Goal: Task Accomplishment & Management: Manage account settings

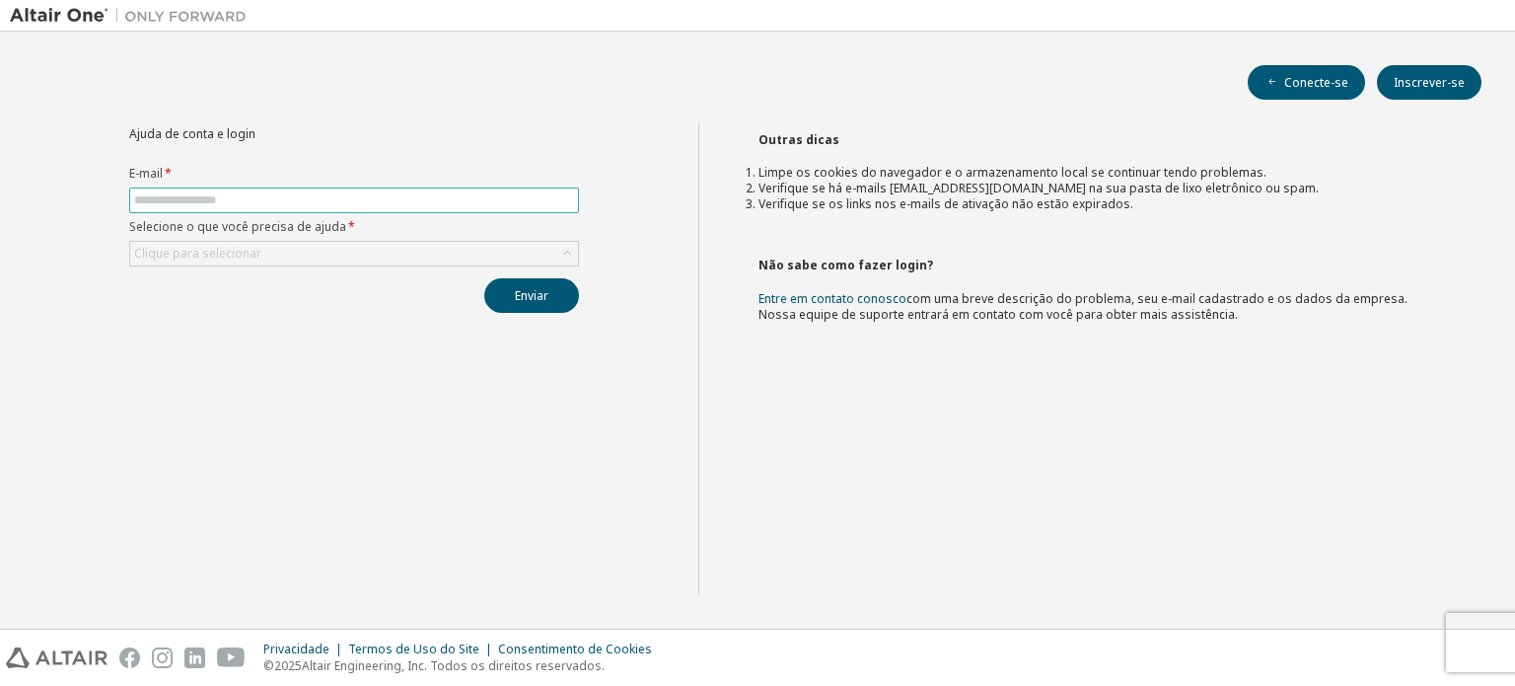
click at [452, 188] on span at bounding box center [354, 200] width 450 height 26
click at [447, 207] on span at bounding box center [354, 200] width 450 height 26
click at [447, 205] on input "text" at bounding box center [354, 200] width 440 height 16
click at [300, 198] on input "text" at bounding box center [354, 200] width 440 height 16
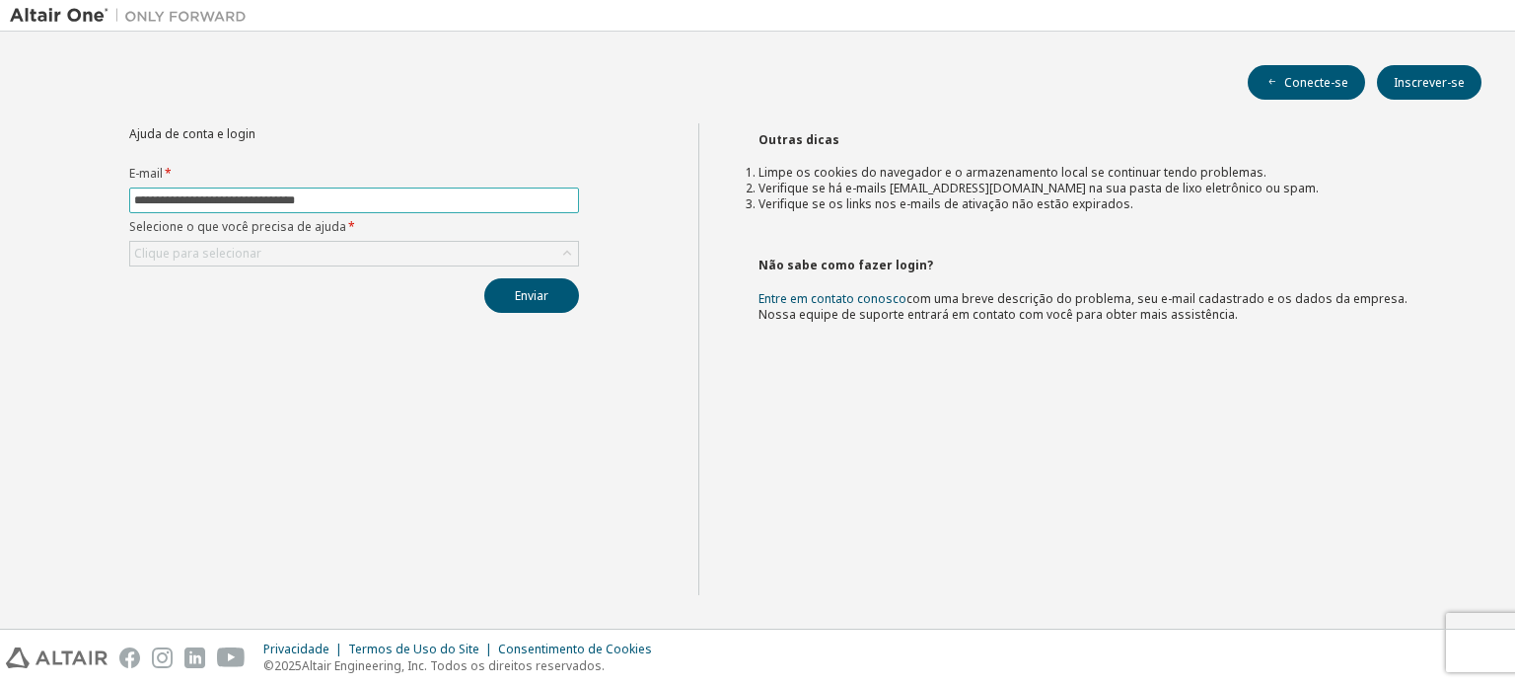
type input "**********"
click at [484, 278] on button "Enviar" at bounding box center [531, 295] width 95 height 35
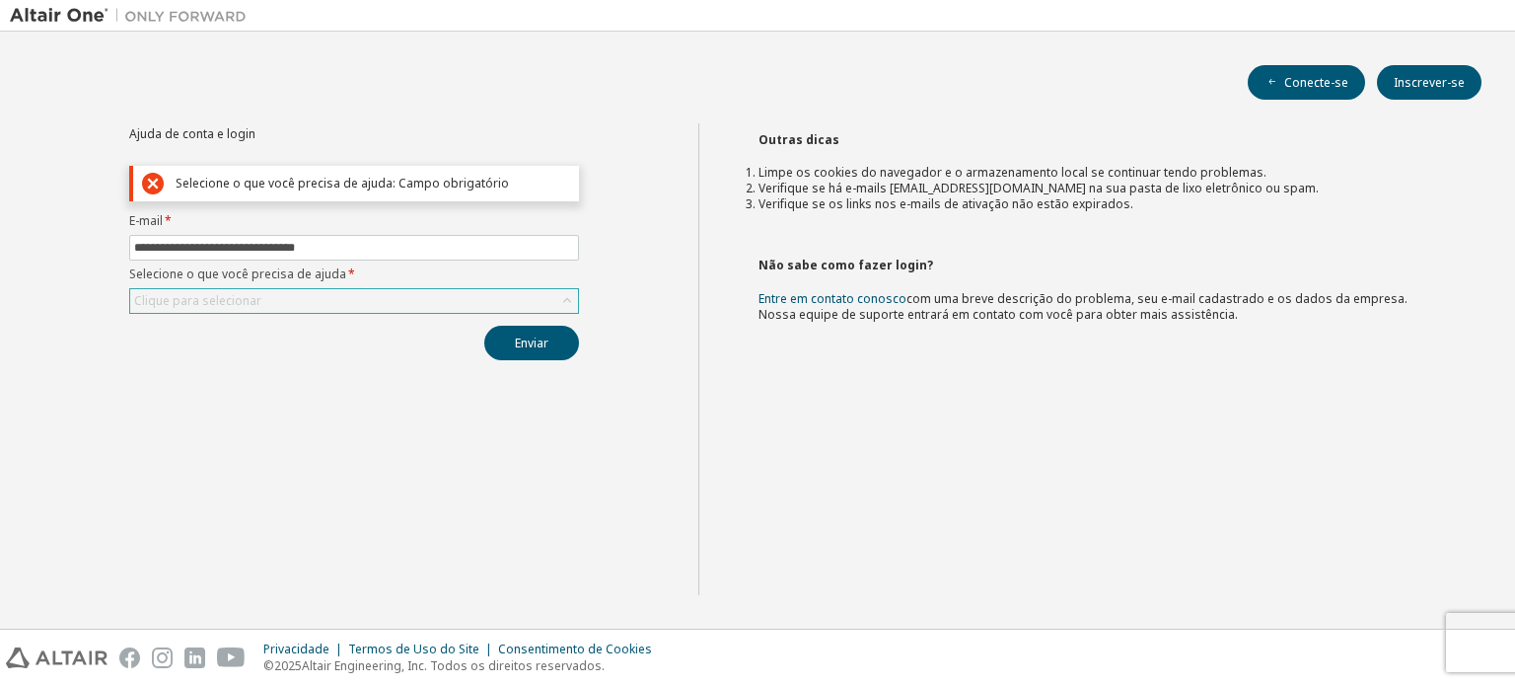
click at [332, 303] on div "Clique para selecionar" at bounding box center [354, 301] width 448 height 24
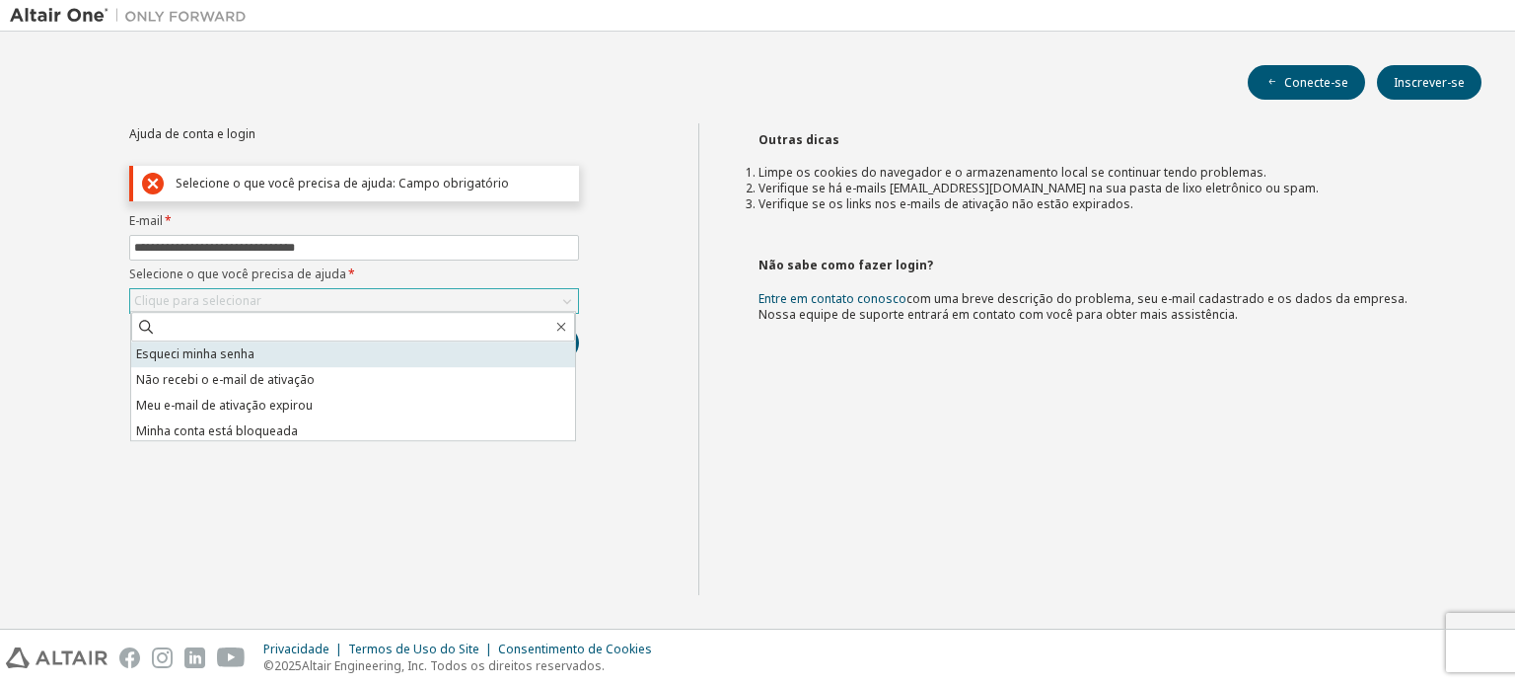
click at [313, 357] on li "Esqueci minha senha" at bounding box center [353, 354] width 444 height 26
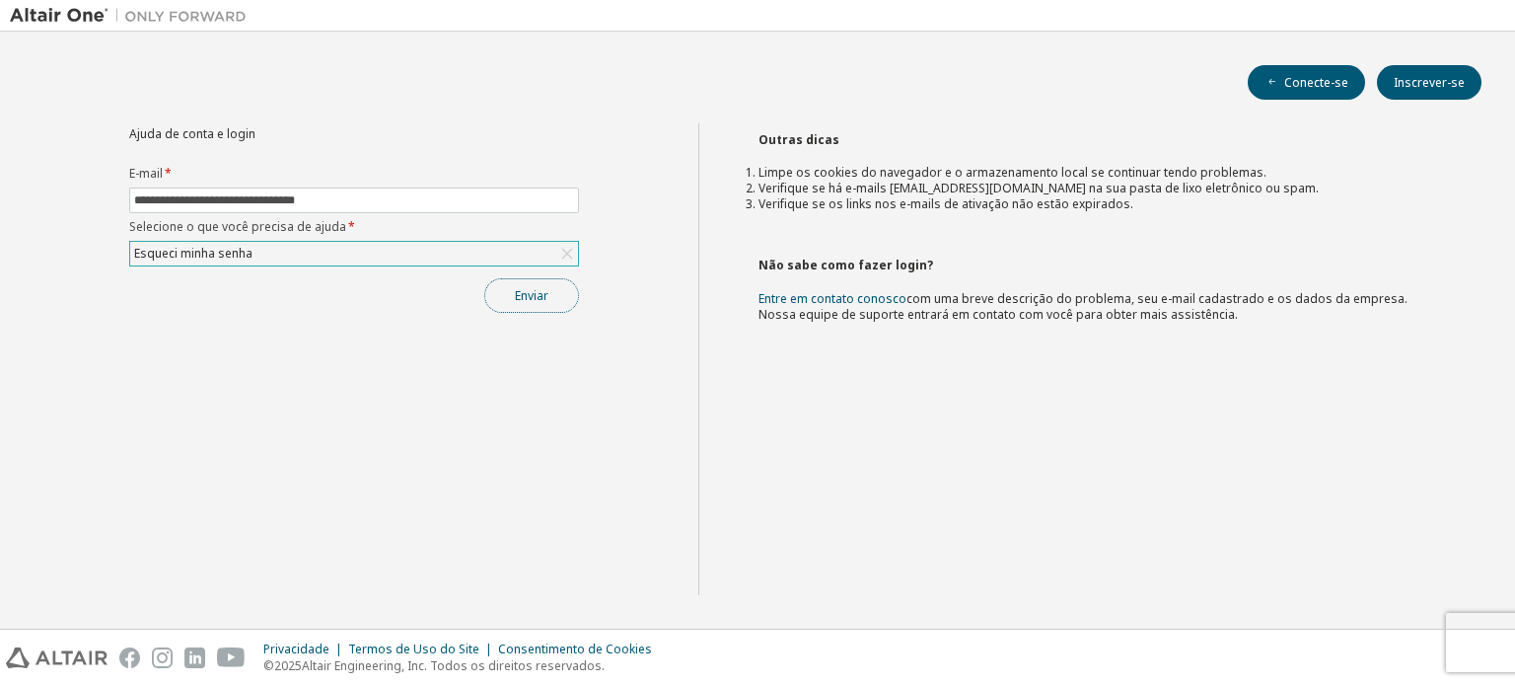
click at [533, 282] on button "Enviar" at bounding box center [531, 295] width 95 height 35
click at [324, 197] on input "text" at bounding box center [354, 200] width 440 height 16
type input "**********"
click at [324, 255] on div "Clique para selecionar" at bounding box center [354, 254] width 448 height 24
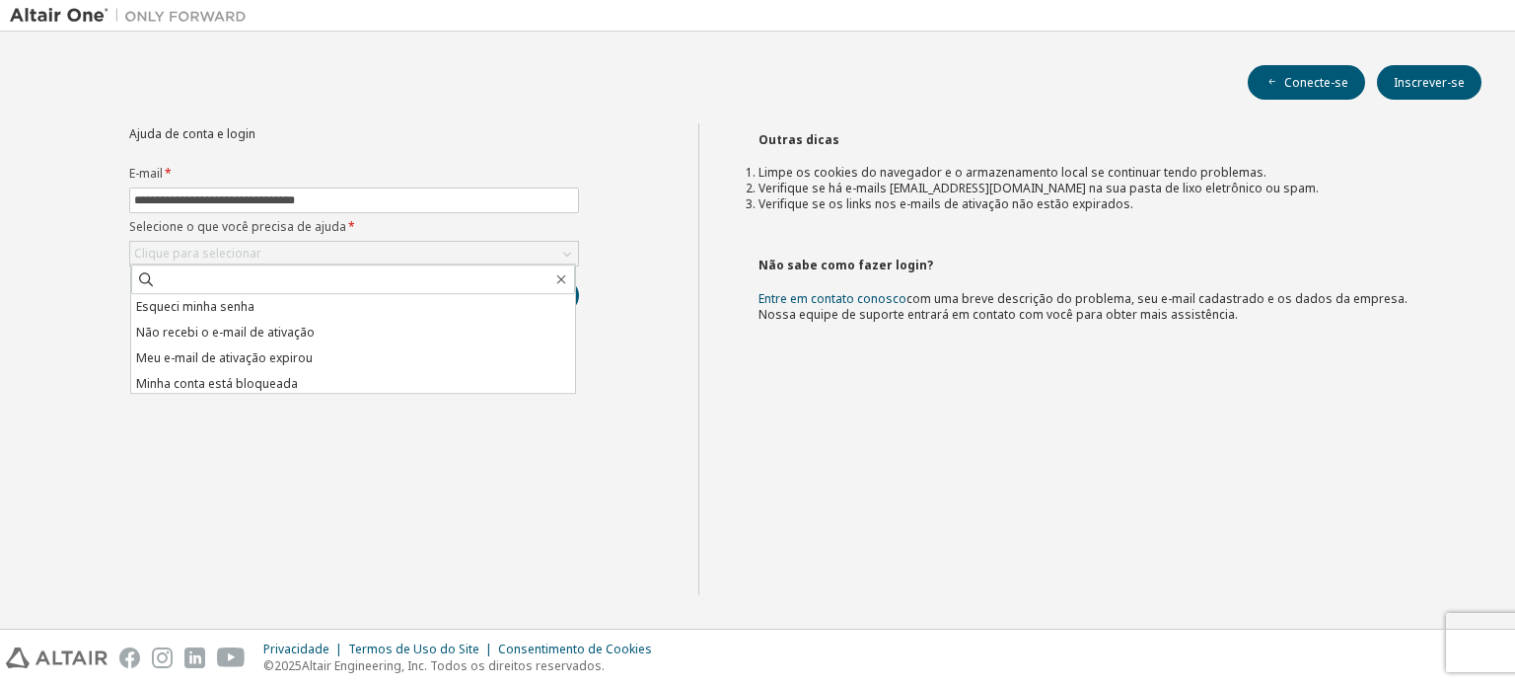
click at [335, 313] on li "Esqueci minha senha" at bounding box center [353, 307] width 444 height 26
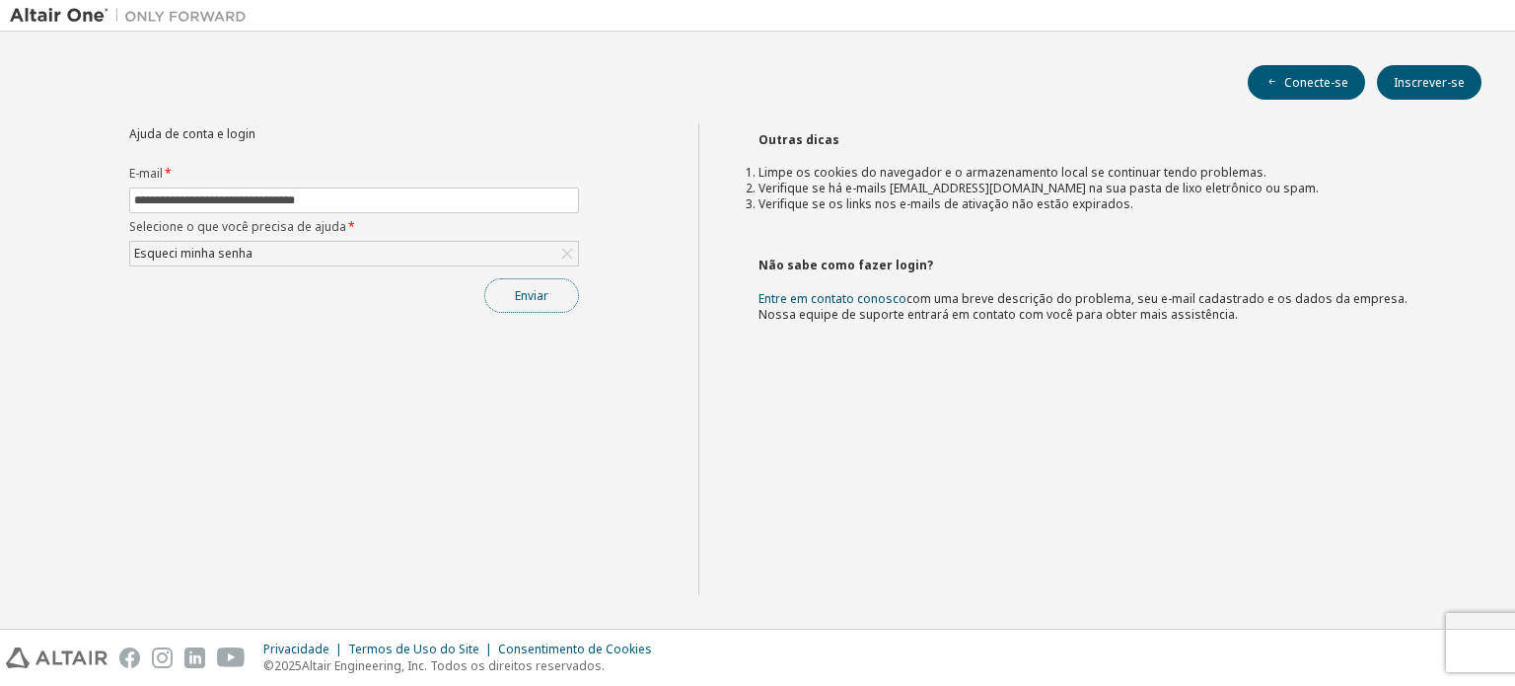
click at [552, 298] on button "Enviar" at bounding box center [531, 295] width 95 height 35
